Goal: Task Accomplishment & Management: Use online tool/utility

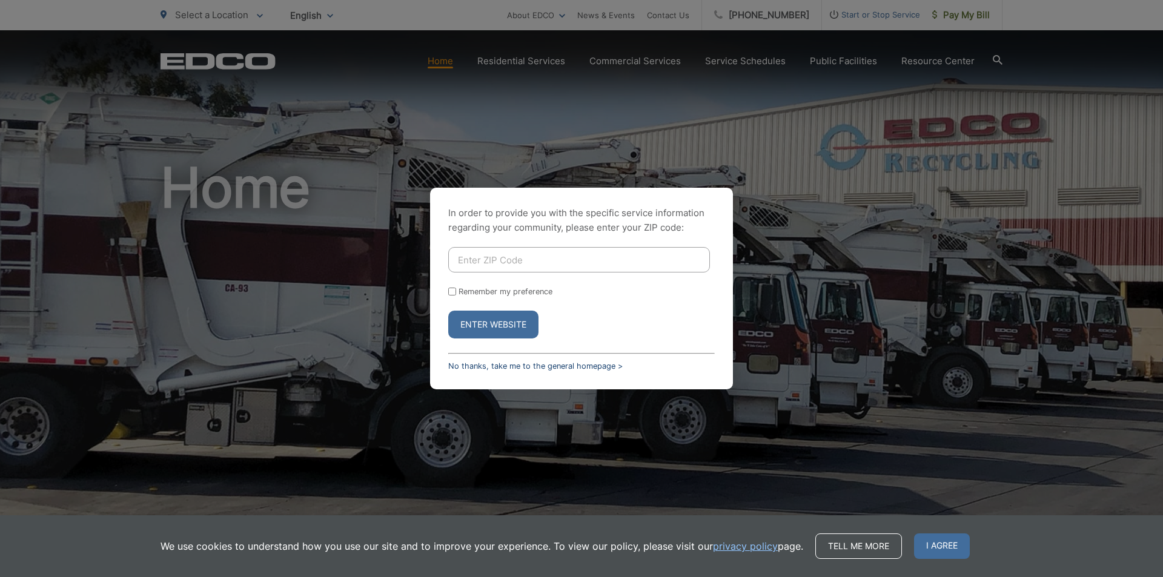
click at [502, 367] on link "No thanks, take me to the general homepage >" at bounding box center [535, 366] width 174 height 9
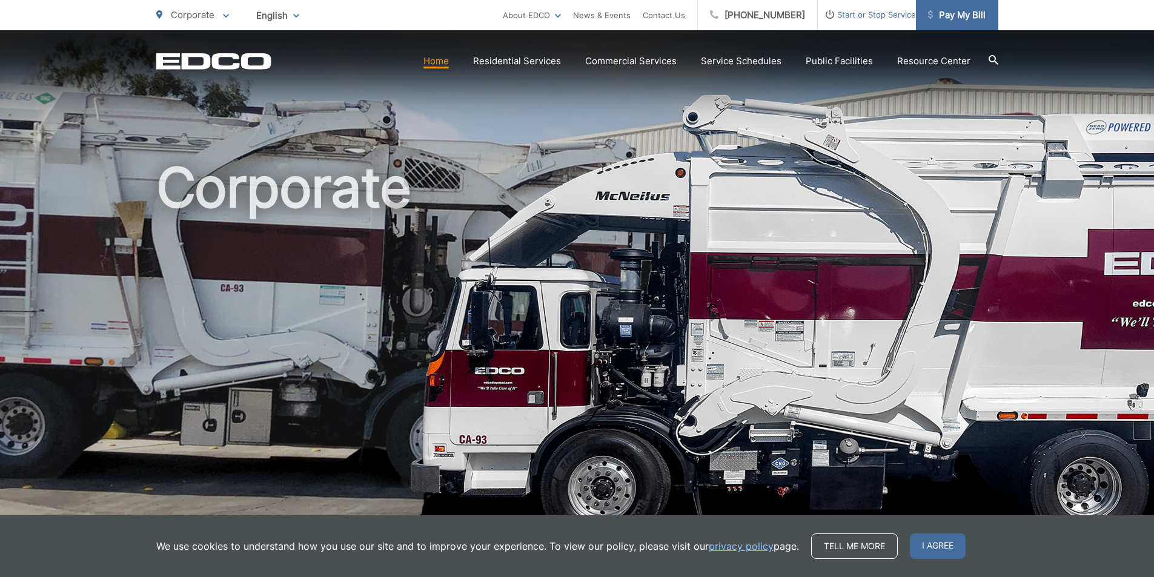
click at [970, 24] on link "Pay My Bill" at bounding box center [957, 15] width 82 height 30
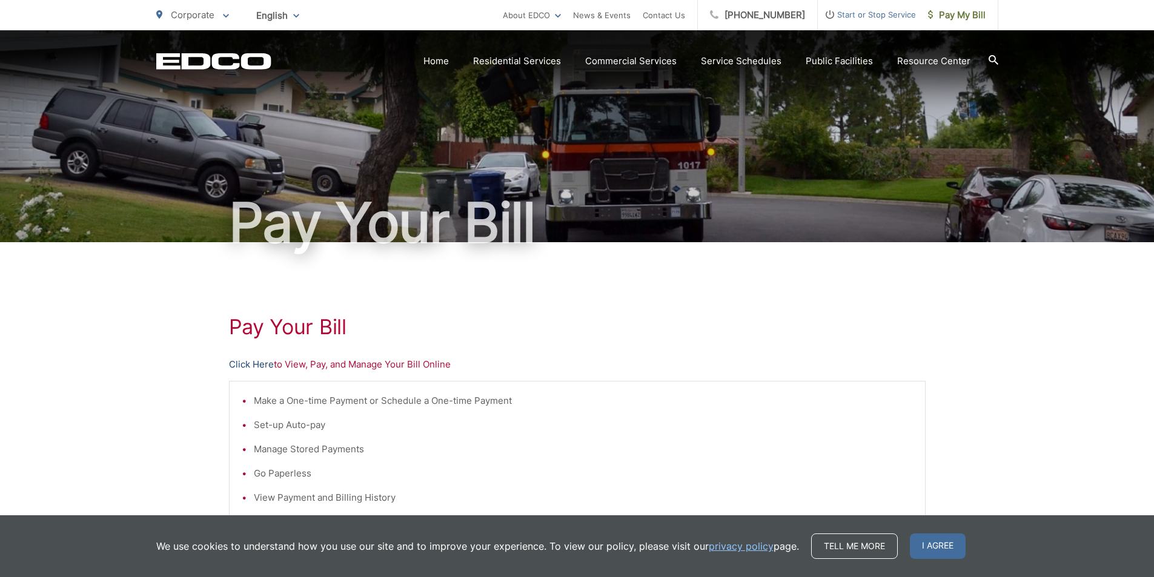
click at [263, 364] on link "Click Here" at bounding box center [251, 364] width 45 height 15
